Goal: Transaction & Acquisition: Purchase product/service

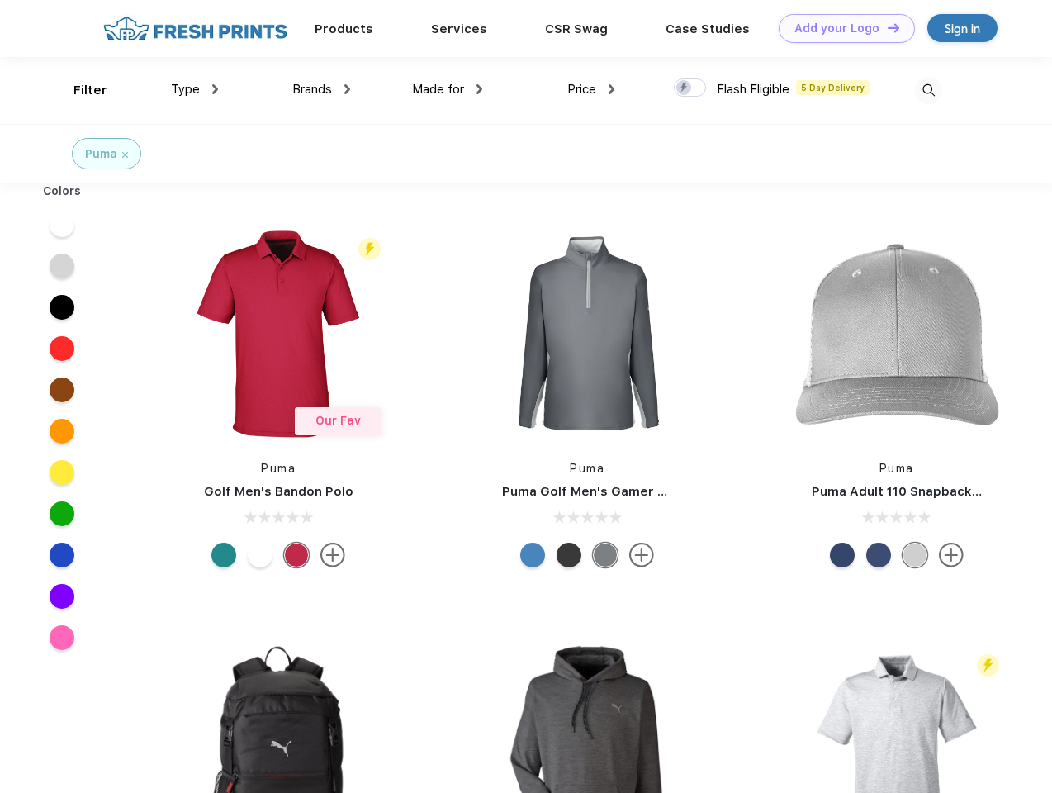
click at [841, 28] on link "Add your Logo Design Tool" at bounding box center [847, 28] width 136 height 29
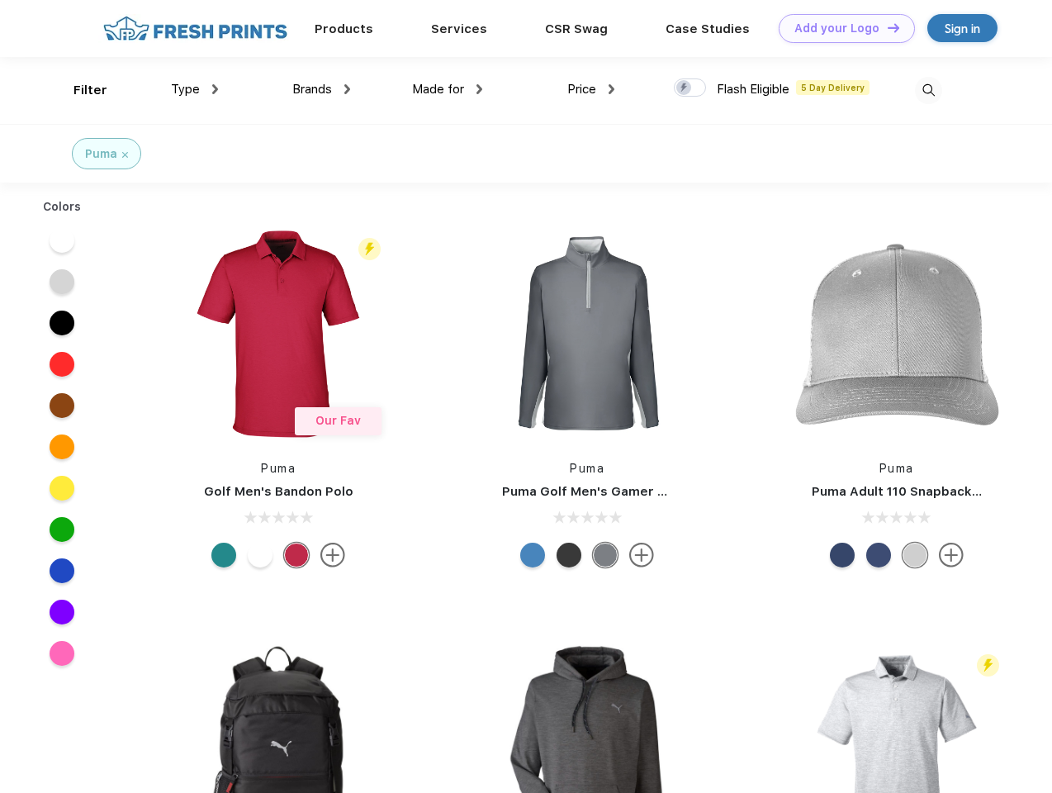
click at [0, 0] on div "Design Tool" at bounding box center [0, 0] width 0 height 0
click at [886, 27] on link "Add your Logo Design Tool" at bounding box center [847, 28] width 136 height 29
click at [79, 90] on div "Filter" at bounding box center [91, 90] width 34 height 19
click at [195, 89] on span "Type" at bounding box center [185, 89] width 29 height 15
click at [321, 89] on span "Brands" at bounding box center [312, 89] width 40 height 15
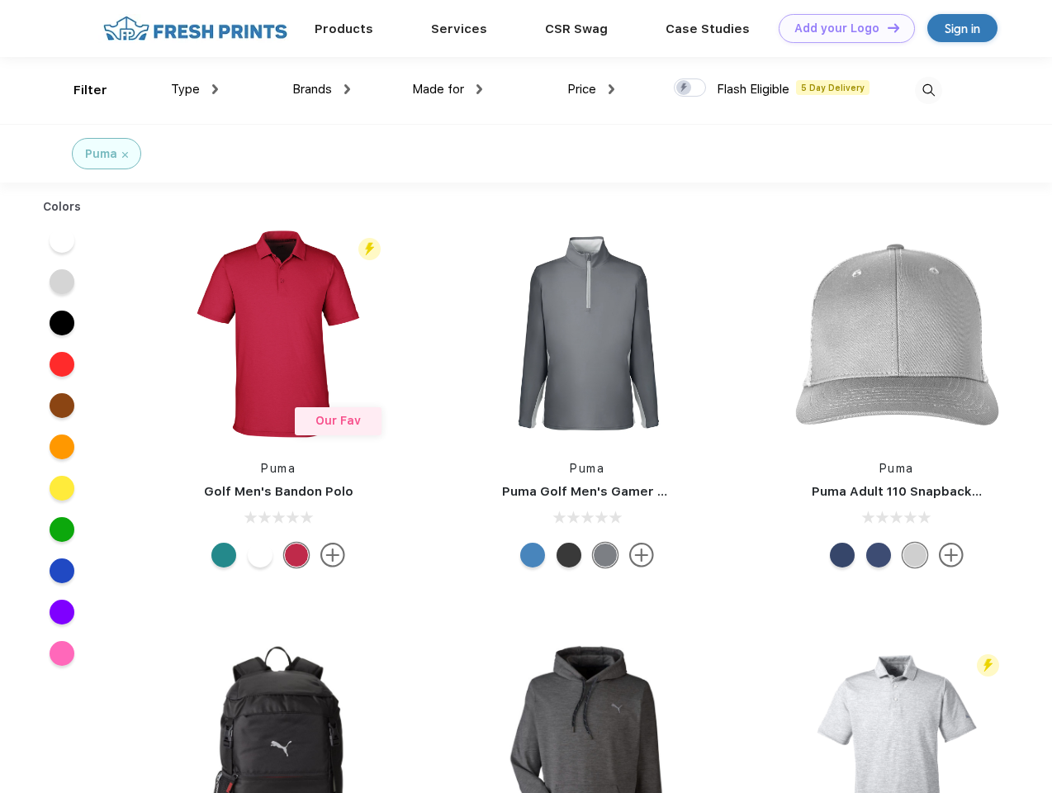
click at [448, 89] on span "Made for" at bounding box center [438, 89] width 52 height 15
click at [591, 89] on span "Price" at bounding box center [581, 89] width 29 height 15
click at [690, 88] on div at bounding box center [690, 87] width 32 height 18
click at [685, 88] on input "checkbox" at bounding box center [679, 83] width 11 height 11
click at [928, 90] on img at bounding box center [928, 90] width 27 height 27
